Goal: Task Accomplishment & Management: Complete application form

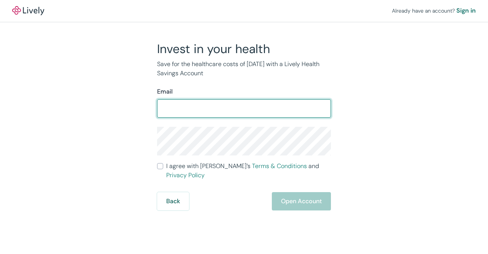
click at [208, 112] on input "Email" at bounding box center [244, 108] width 174 height 15
type input "[EMAIL_ADDRESS][DOMAIN_NAME]"
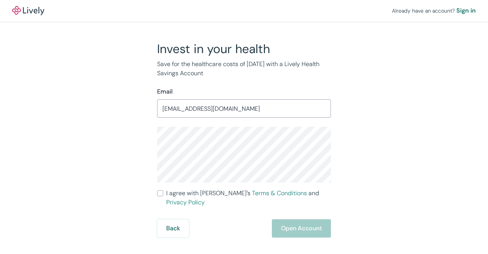
click at [372, 108] on div "Invest in your health Save for the healthcare costs of [DATE] with a Lively Hea…" at bounding box center [239, 139] width 366 height 196
click at [162, 191] on input "I agree with Lively’s Terms & Conditions and Privacy Policy" at bounding box center [160, 193] width 6 height 6
checkbox input "true"
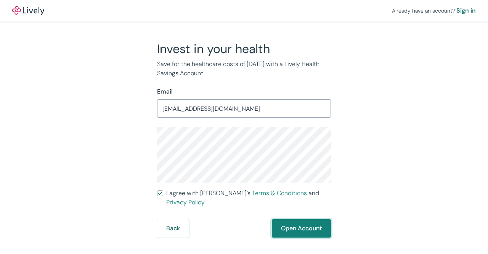
click at [305, 224] on button "Open Account" at bounding box center [301, 228] width 59 height 18
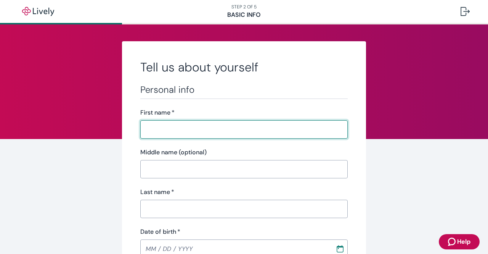
click at [286, 134] on input "First name   *" at bounding box center [244, 129] width 208 height 15
type input "Catherine"
type input "O."
type input "Dunn"
type input "1952 Greenpoint Dr. Unit 203"
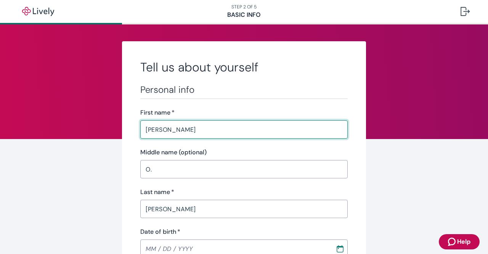
type input "St. Louis"
type input "MO"
type input "63122"
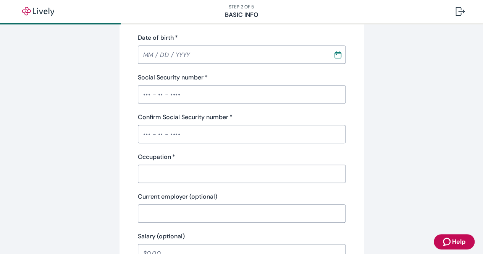
scroll to position [183, 0]
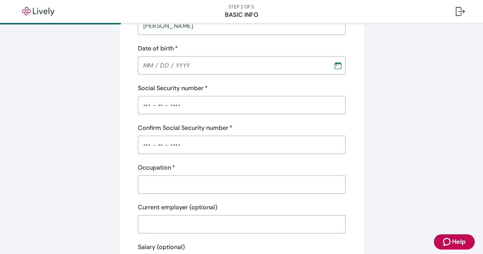
click at [338, 72] on div "​" at bounding box center [242, 65] width 208 height 18
type input "MM / DD / YYYY"
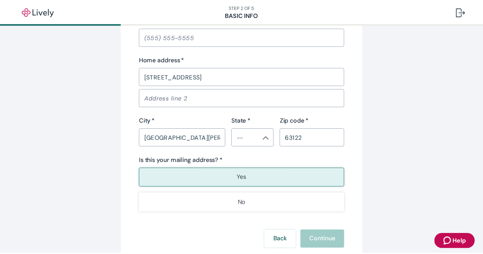
scroll to position [0, 0]
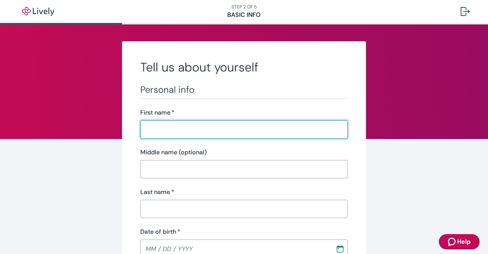
click at [236, 129] on input "First name   *" at bounding box center [244, 129] width 208 height 15
type input "Catherine"
type input "O."
type input "Dunn"
type input "1952 Greenpoint Dr. Unit 203"
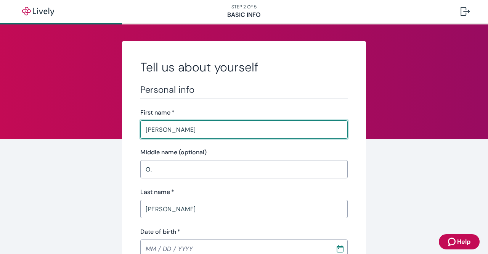
type input "St. Louis"
type input "MO"
type input "63122"
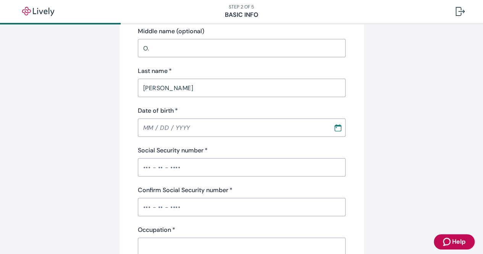
scroll to position [143, 0]
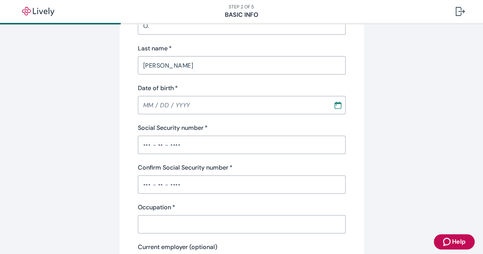
click at [308, 108] on input "Date of birth   *" at bounding box center [233, 104] width 190 height 15
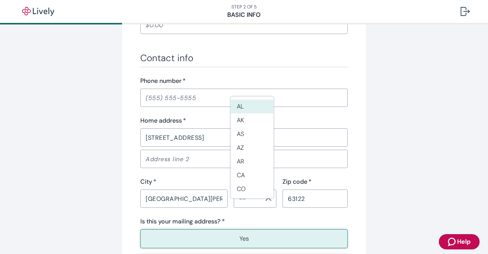
scroll to position [429, 0]
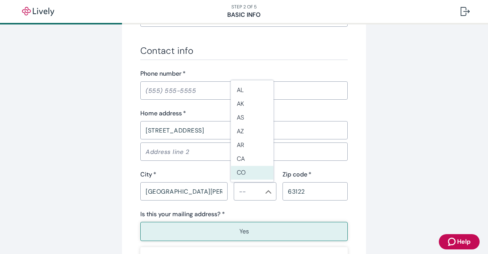
type input "10 / 19 / 1977"
click at [166, 96] on input "Phone number   *" at bounding box center [244, 90] width 208 height 15
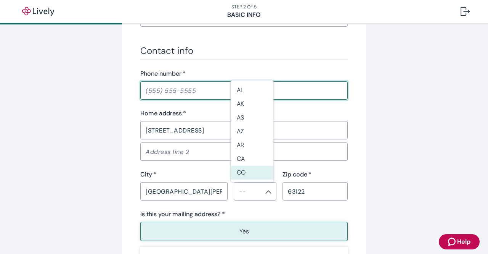
type input "(636) 575-9717"
type input "Missouri"
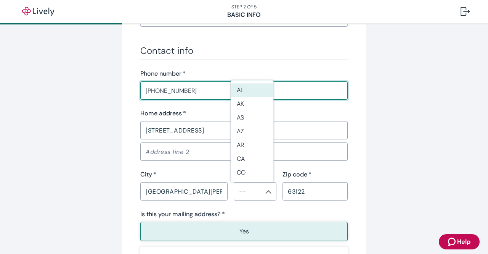
click at [190, 134] on input "1952 Greenpoint Dr. Unit 203" at bounding box center [244, 129] width 208 height 15
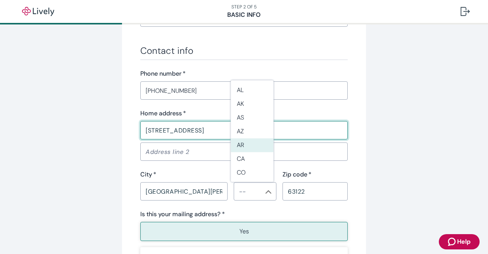
click at [296, 131] on input "1952 Greenpoint Dr. Unit 203" at bounding box center [244, 129] width 208 height 15
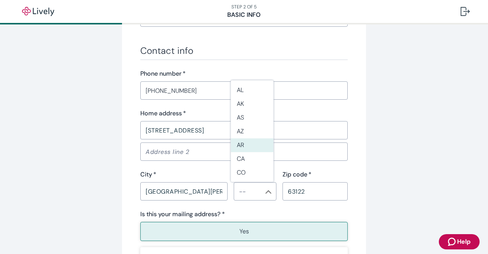
click at [256, 121] on li "MO" at bounding box center [252, 118] width 43 height 14
type input "MO"
click at [205, 192] on input "St. Louis" at bounding box center [183, 190] width 87 height 15
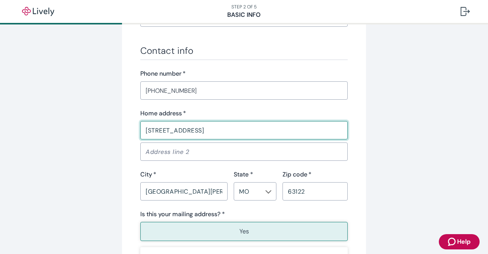
click at [266, 132] on input "1952 Greenpoint Dr. Unit 203" at bounding box center [244, 129] width 208 height 15
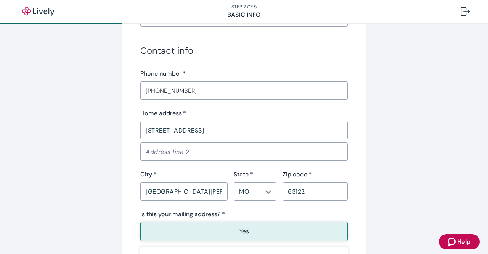
click at [201, 193] on input "St. Louis" at bounding box center [183, 190] width 87 height 15
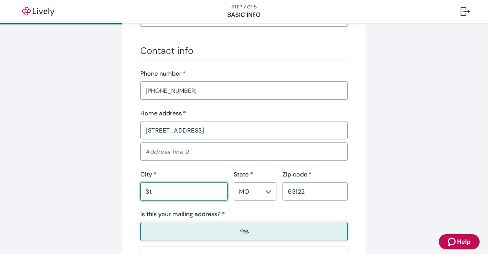
type input "S"
type input "Valley Park"
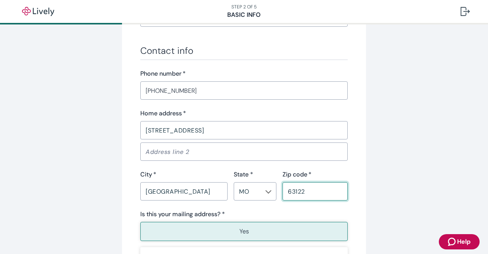
click at [322, 192] on input "63122" at bounding box center [315, 190] width 65 height 15
type input "63088"
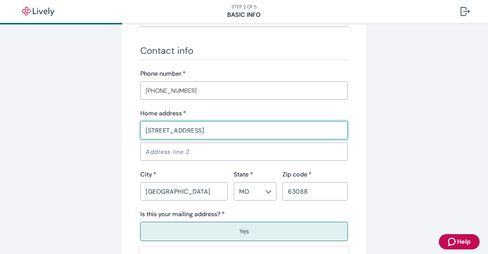
click at [243, 129] on input "1952 Greenpoint Dr. Unit 203" at bounding box center [244, 129] width 208 height 15
type input "1"
type input "950 French Dr #4203"
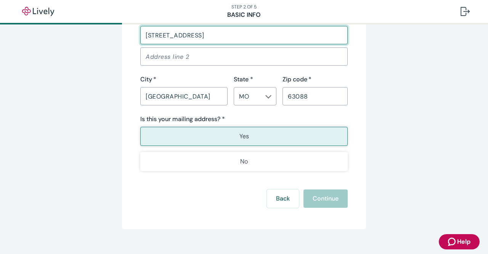
scroll to position [526, 0]
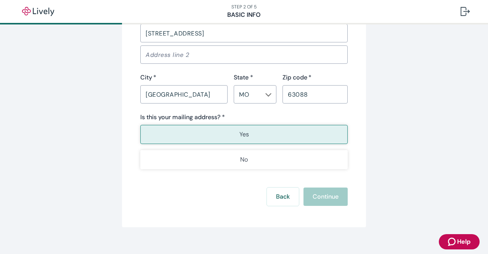
click at [287, 140] on button "Yes" at bounding box center [244, 134] width 208 height 19
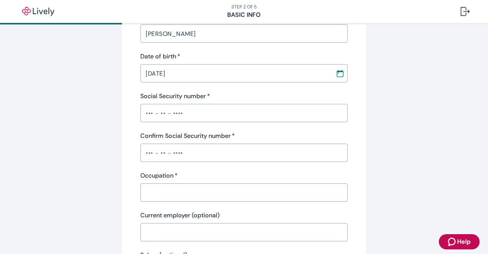
scroll to position [132, 0]
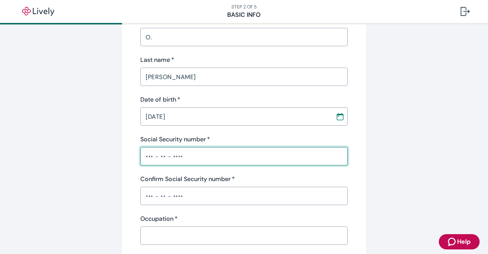
click at [194, 152] on input "Social Security number   *" at bounding box center [244, 155] width 208 height 15
type input "•"
type input "•••-••-4797"
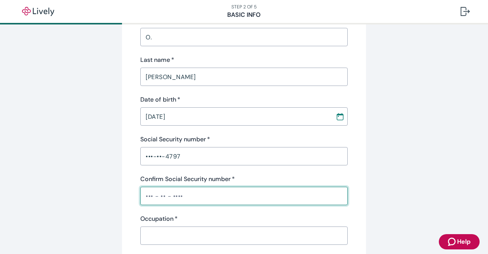
click at [188, 193] on input "Confirm Social Security number   *" at bounding box center [244, 195] width 208 height 15
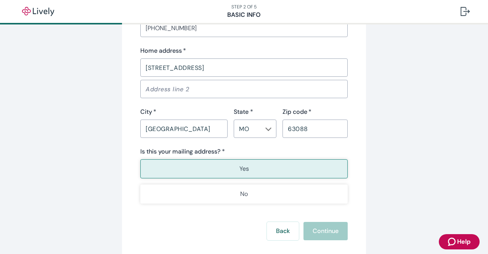
scroll to position [535, 0]
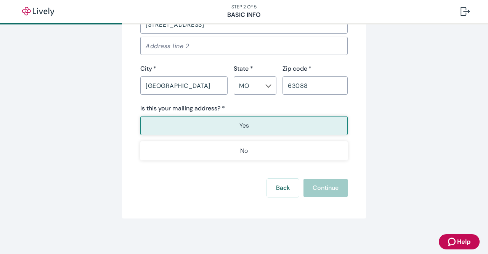
type input "•••-••-4797"
click at [302, 125] on button "Yes" at bounding box center [244, 125] width 208 height 19
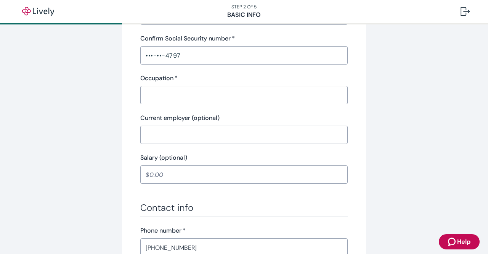
scroll to position [259, 0]
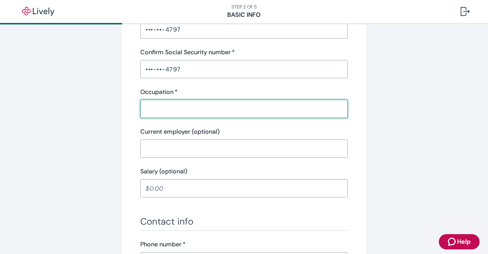
click at [261, 107] on input "Occupation   *" at bounding box center [244, 108] width 208 height 15
type input "Teacher"
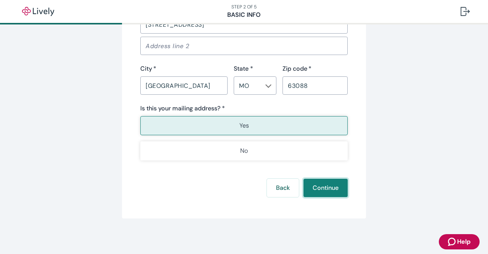
click at [325, 188] on button "Continue" at bounding box center [326, 188] width 44 height 18
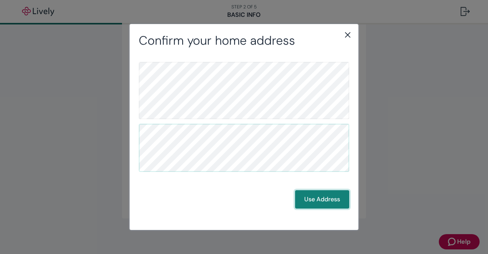
click at [319, 200] on button "Use Address" at bounding box center [322, 199] width 54 height 18
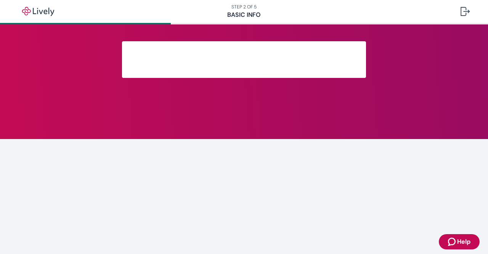
scroll to position [188, 0]
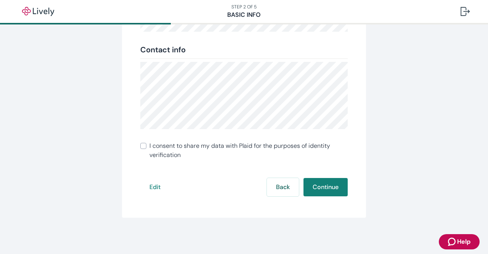
click at [141, 143] on input "I consent to share my data with Plaid for the purposes of identity verification" at bounding box center [143, 146] width 6 height 6
checkbox input "true"
click at [329, 188] on button "Continue" at bounding box center [326, 187] width 44 height 18
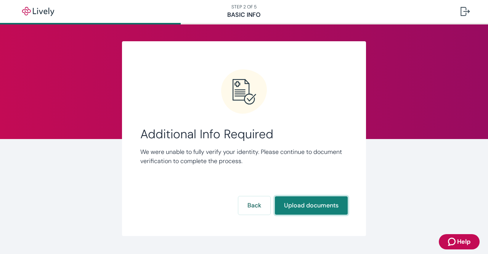
click at [295, 204] on button "Upload documents" at bounding box center [311, 205] width 73 height 18
click at [319, 205] on button "Upload documents" at bounding box center [311, 205] width 73 height 18
click at [464, 10] on div at bounding box center [465, 11] width 9 height 9
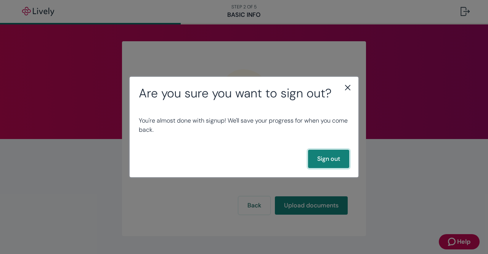
click at [331, 162] on button "Sign out" at bounding box center [328, 159] width 41 height 18
